Goal: Navigation & Orientation: Find specific page/section

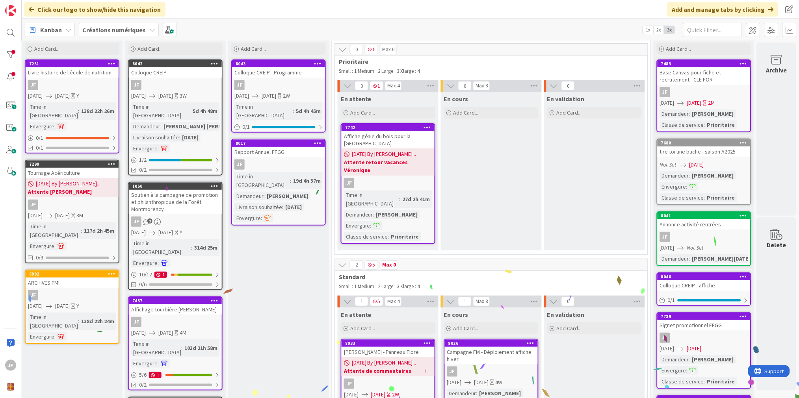
scroll to position [22, 112]
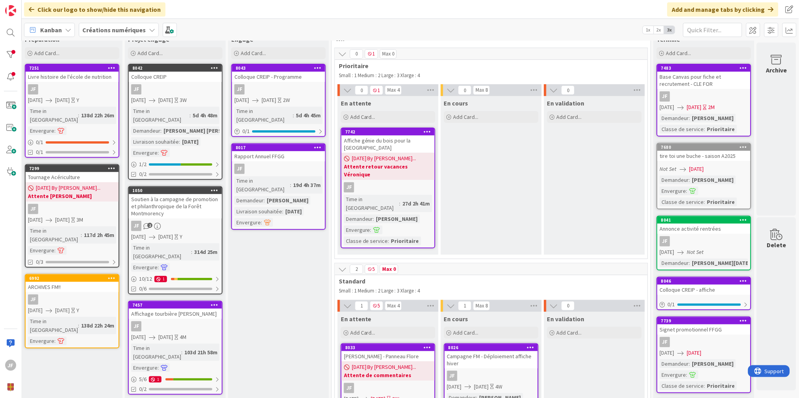
click at [141, 105] on link "8042 Colloque CREIP JF [DATE] [DATE] 3W Time in [GEOGRAPHIC_DATA] : 5d 4h 48m D…" at bounding box center [175, 122] width 95 height 116
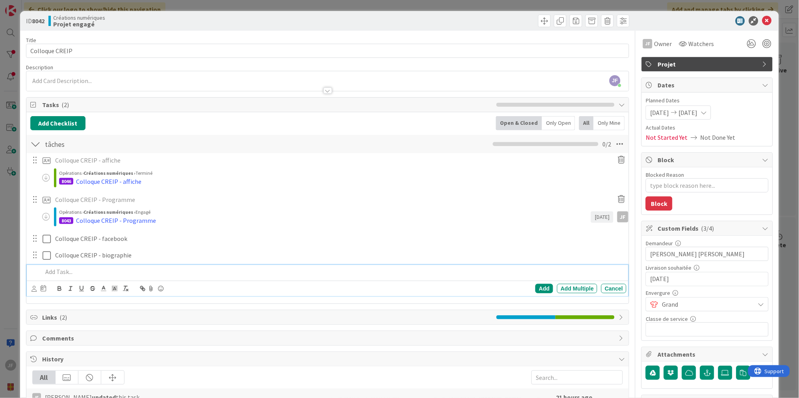
click at [36, 241] on div at bounding box center [35, 239] width 10 height 12
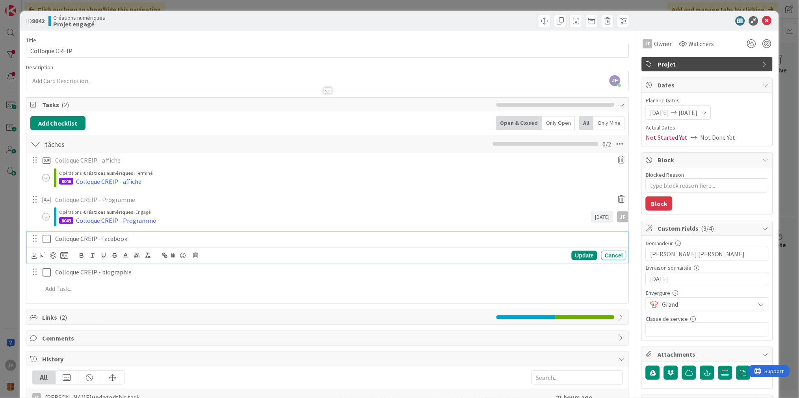
click at [64, 240] on p "Colloque CREIP - facebook" at bounding box center [339, 238] width 568 height 9
click at [67, 254] on icon at bounding box center [64, 255] width 8 height 7
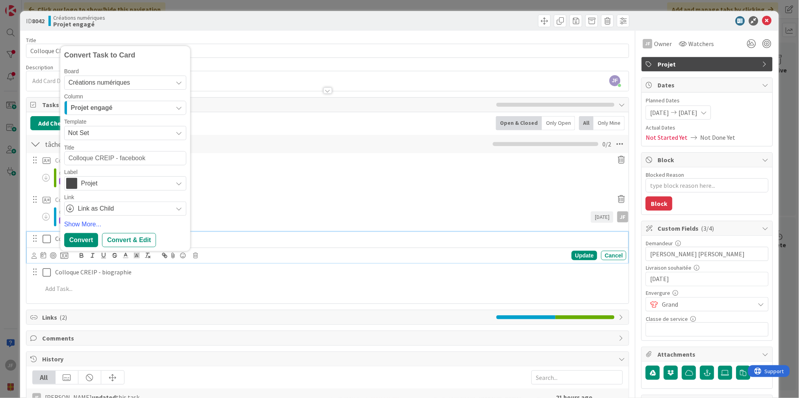
click at [117, 183] on span "Projet" at bounding box center [124, 183] width 87 height 11
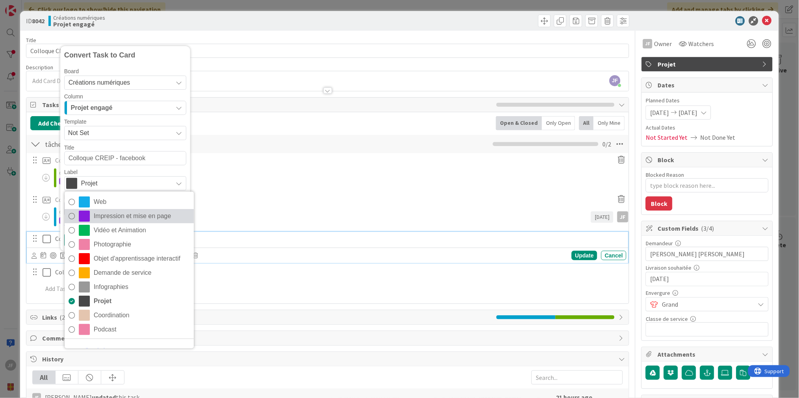
click at [113, 217] on span "Impression et mise en page" at bounding box center [142, 216] width 96 height 12
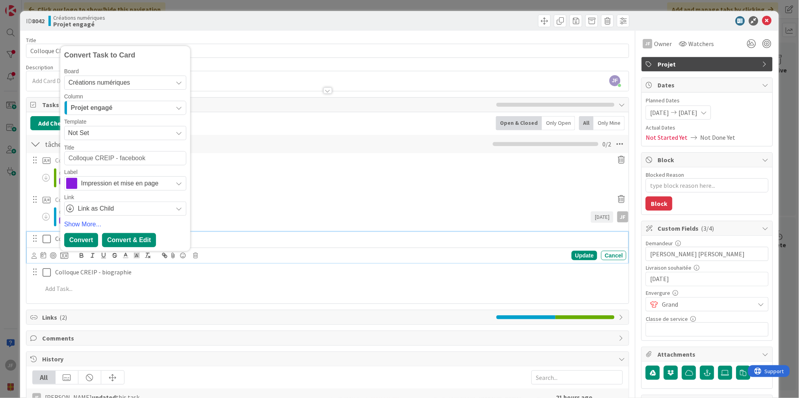
click at [131, 241] on div "Convert & Edit" at bounding box center [129, 240] width 54 height 14
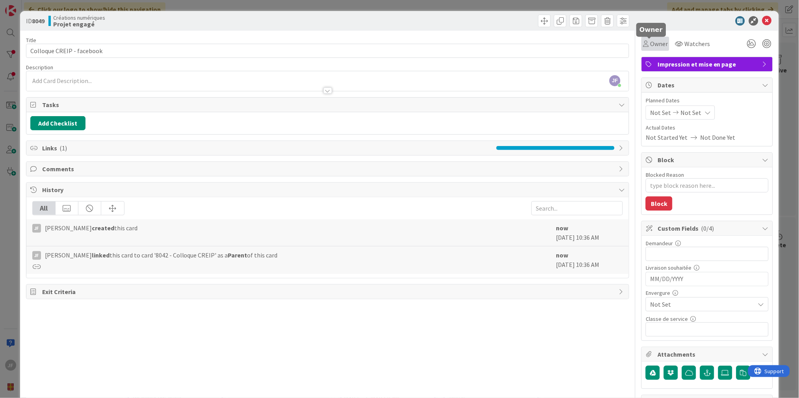
click at [650, 41] on span "Owner" at bounding box center [659, 43] width 18 height 9
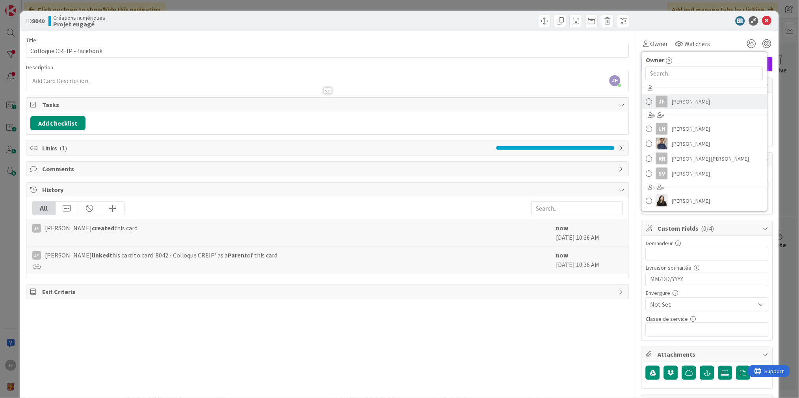
click at [676, 101] on span "[PERSON_NAME]" at bounding box center [691, 102] width 38 height 12
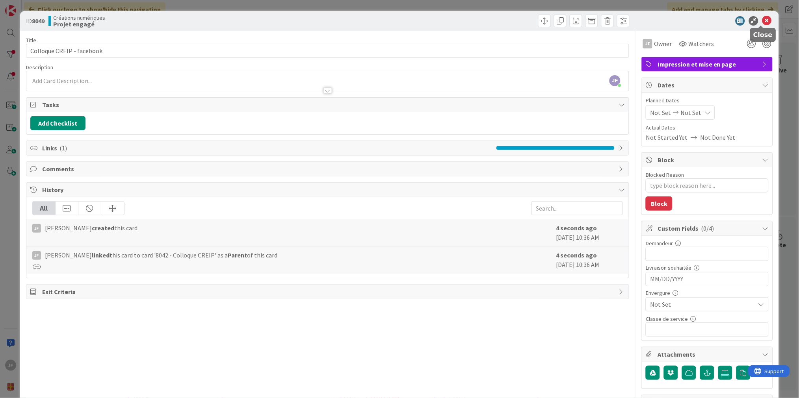
click at [762, 20] on icon at bounding box center [766, 20] width 9 height 9
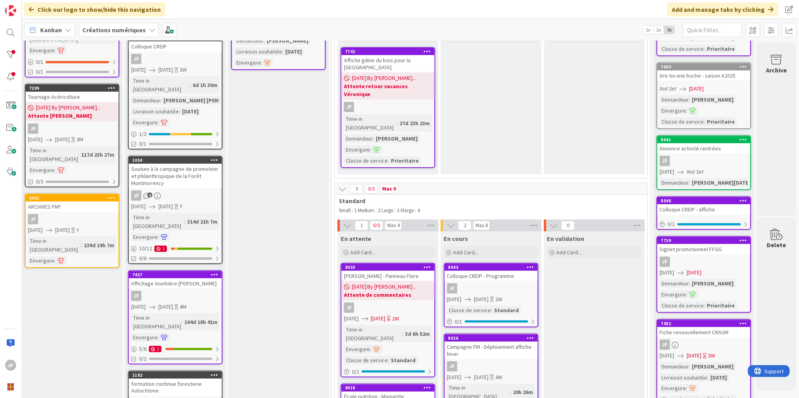
scroll to position [147, 112]
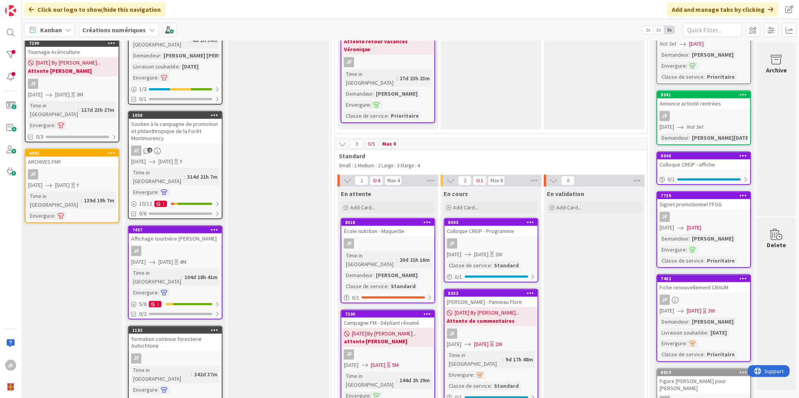
click at [474, 309] on span "[DATE] By [PERSON_NAME]..." at bounding box center [487, 313] width 65 height 8
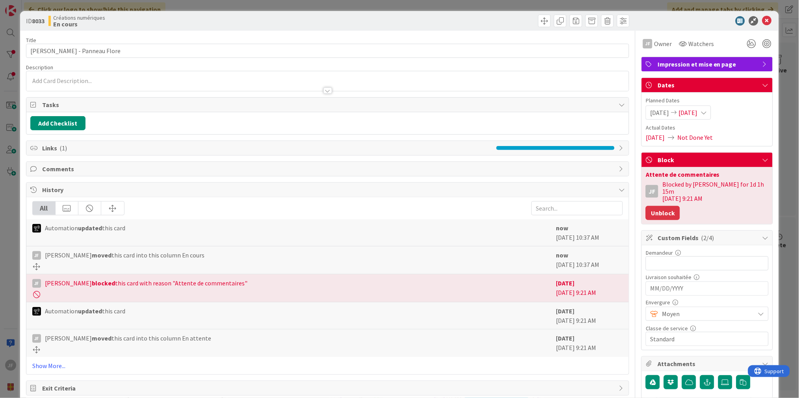
click at [651, 206] on button "Unblock" at bounding box center [663, 213] width 34 height 14
type textarea "x"
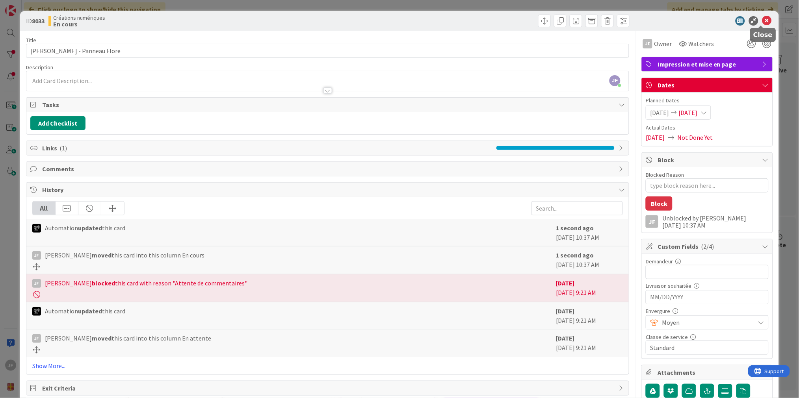
click at [762, 17] on icon at bounding box center [766, 20] width 9 height 9
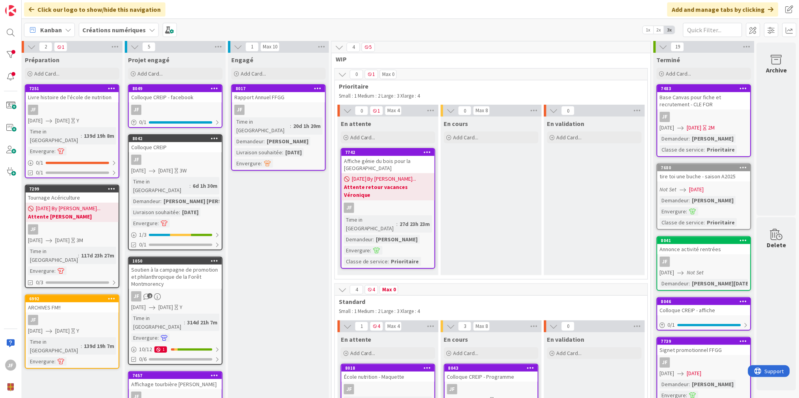
scroll to position [0, 112]
